Goal: Ask a question

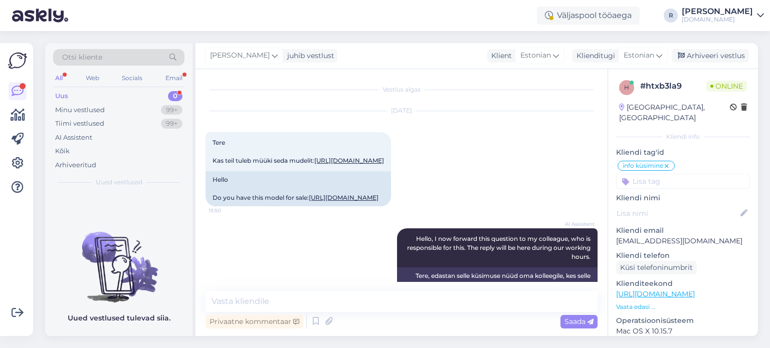
scroll to position [8, 0]
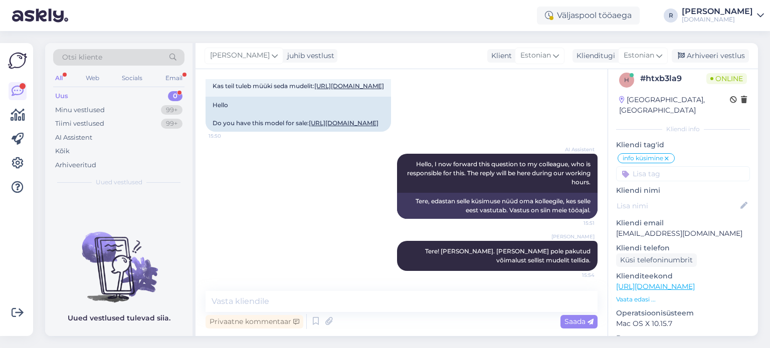
click at [61, 79] on div "All" at bounding box center [59, 78] width 12 height 13
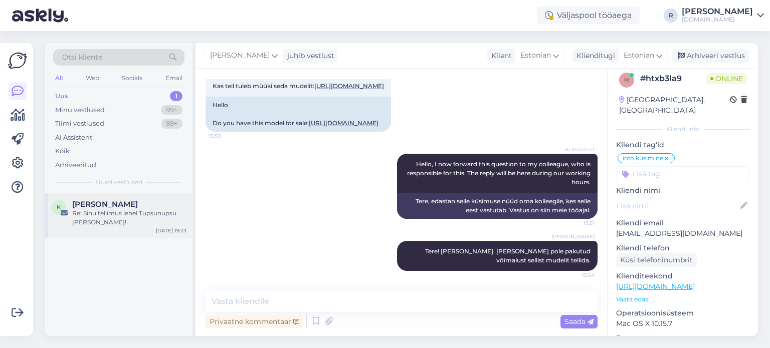
click at [120, 211] on div "Re: Sinu tellimus lehel Tupsunupsu [PERSON_NAME]!" at bounding box center [129, 218] width 114 height 18
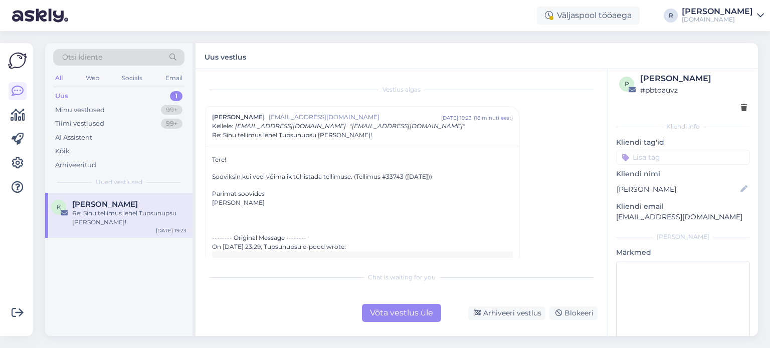
click at [399, 175] on p "Sooviksin kui veel võimalik tühistada tellimuse. (Tellimus #33743 ([DATE]))" at bounding box center [362, 176] width 301 height 9
copy p "33743"
click at [409, 312] on div "Võta vestlus üle" at bounding box center [401, 313] width 79 height 18
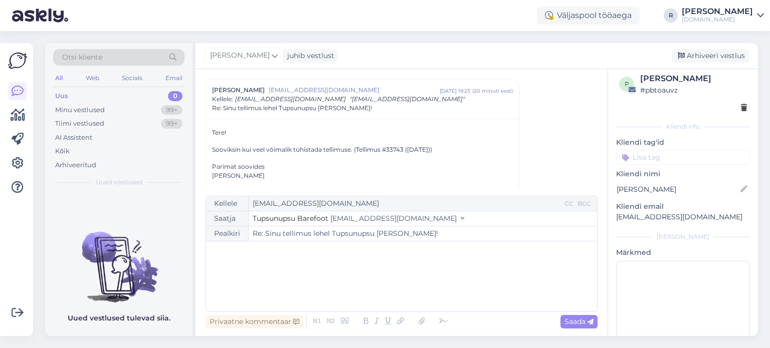
click at [247, 256] on p "﻿" at bounding box center [401, 252] width 381 height 11
click at [441, 322] on icon at bounding box center [443, 322] width 15 height 14
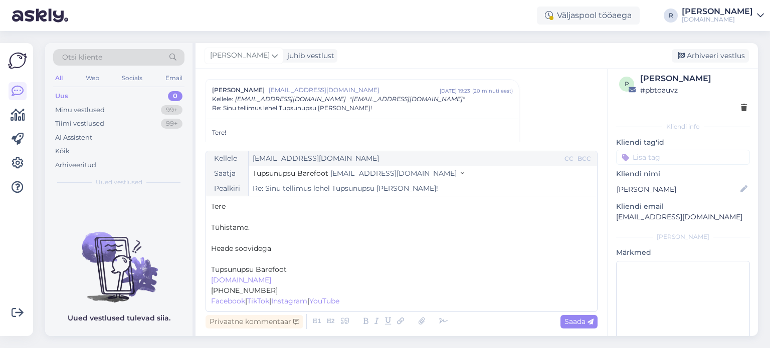
click at [235, 260] on p "﻿" at bounding box center [401, 259] width 381 height 11
click at [689, 151] on input at bounding box center [683, 157] width 134 height 15
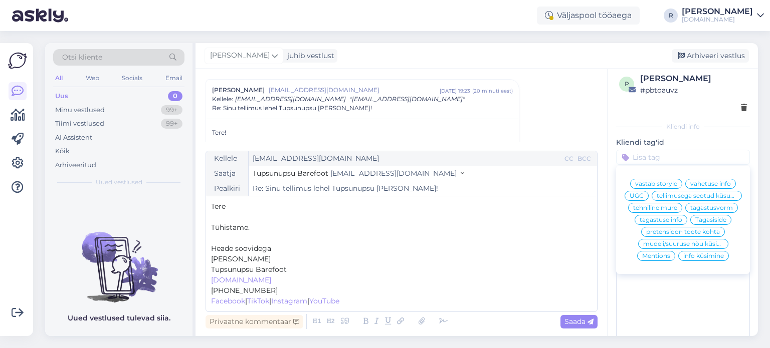
click at [698, 199] on span "tellimusega seotud küsumus" at bounding box center [696, 196] width 80 height 6
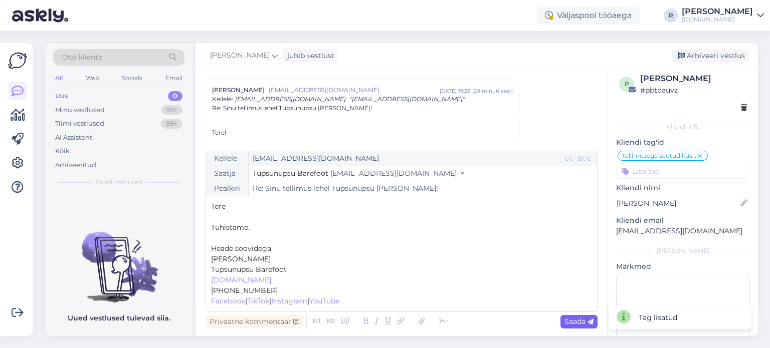
click at [577, 324] on span "Saada" at bounding box center [578, 321] width 29 height 9
type input "Re: Re: Sinu tellimus lehel Tupsunupsu [PERSON_NAME]!"
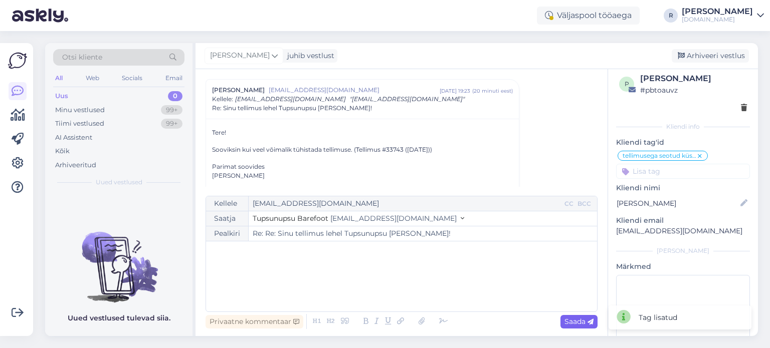
scroll to position [998, 0]
